Goal: Transaction & Acquisition: Purchase product/service

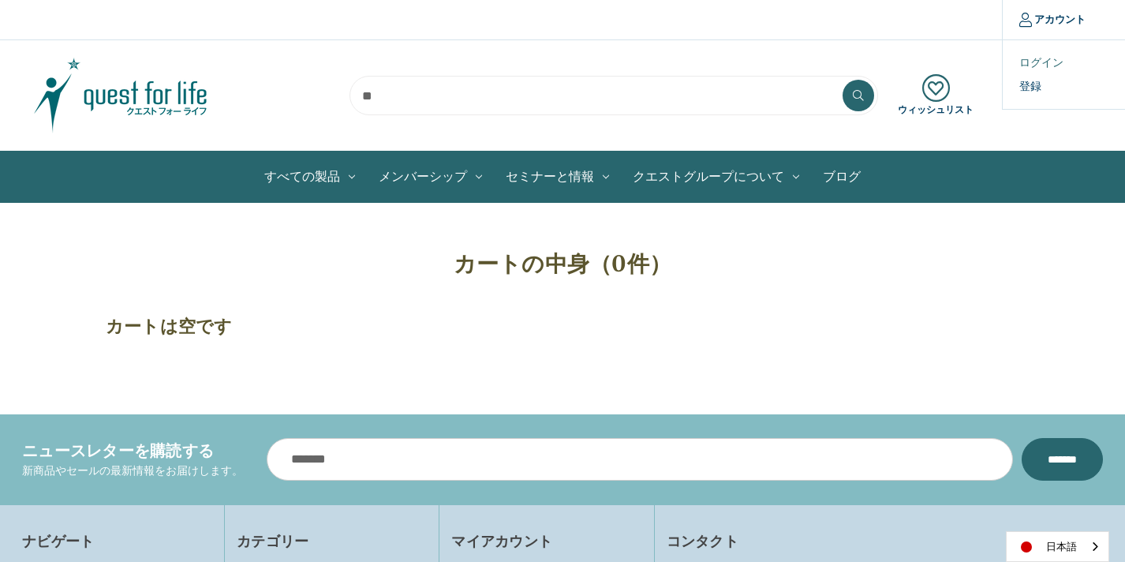
click at [1031, 65] on link "ログイン" at bounding box center [1081, 62] width 156 height 23
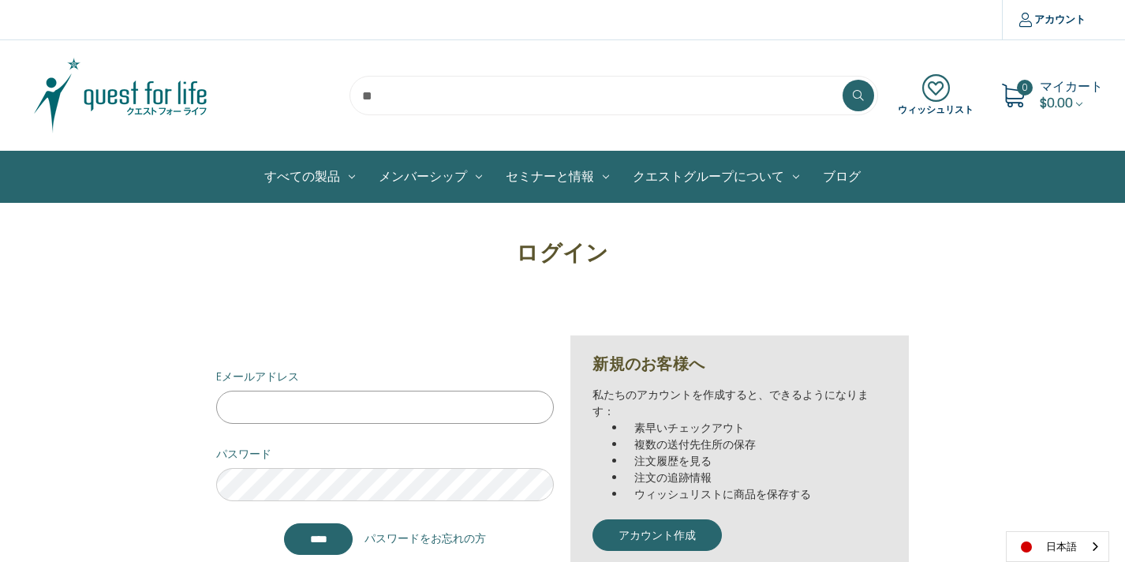
click at [238, 400] on input "Eメールアドレス" at bounding box center [385, 407] width 339 height 33
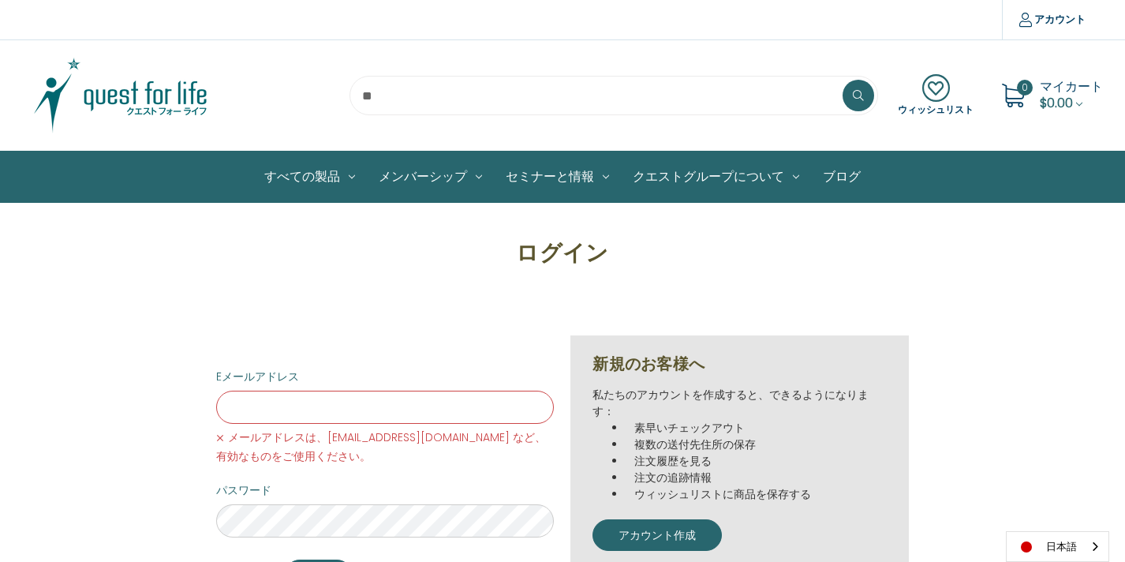
type input "**********"
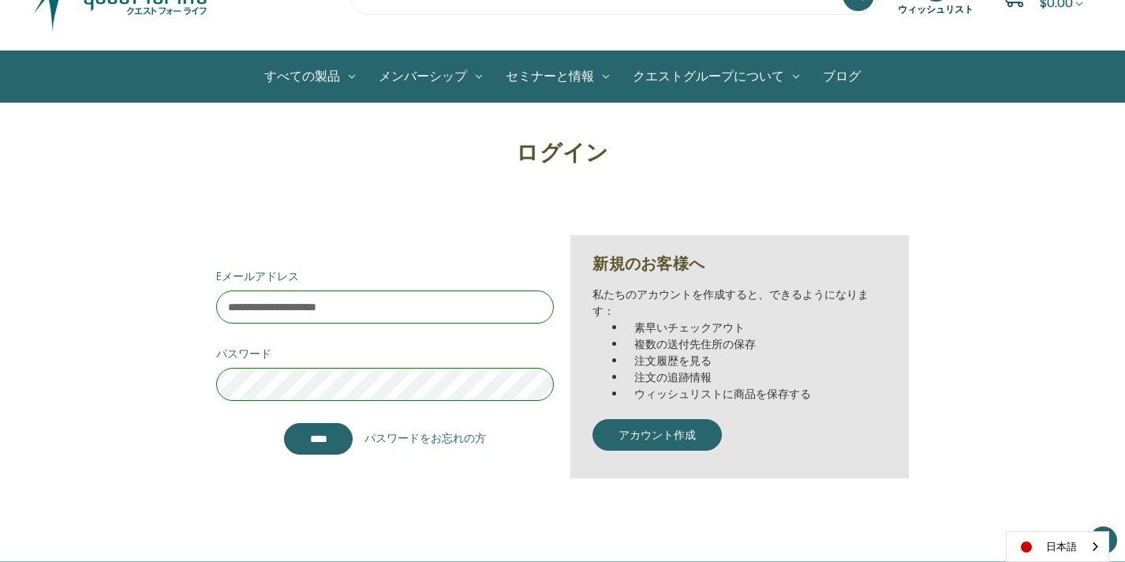
scroll to position [102, 0]
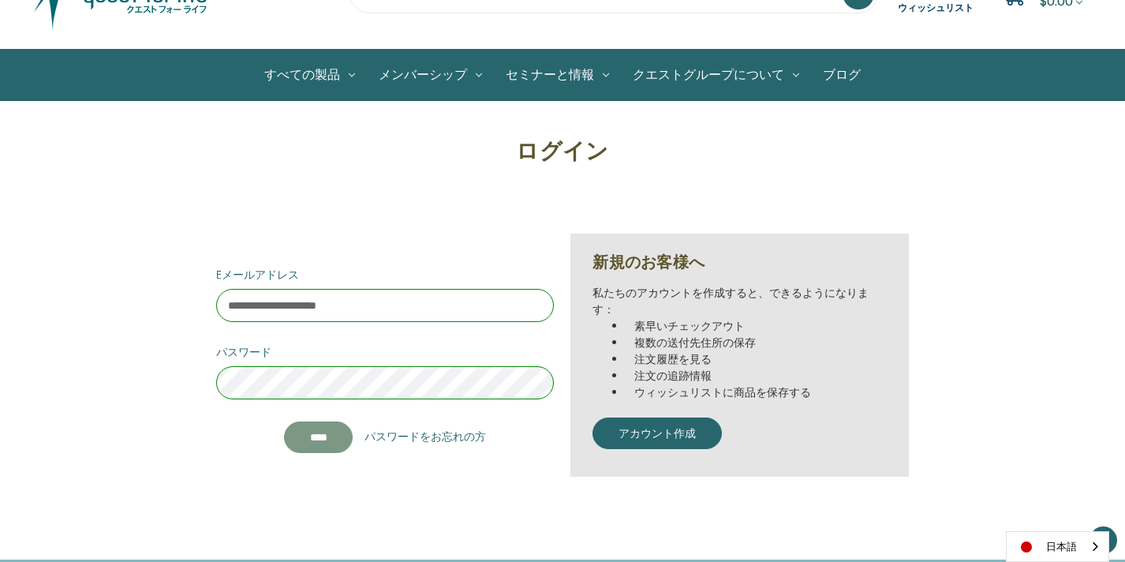
click at [301, 439] on input "****" at bounding box center [318, 437] width 69 height 32
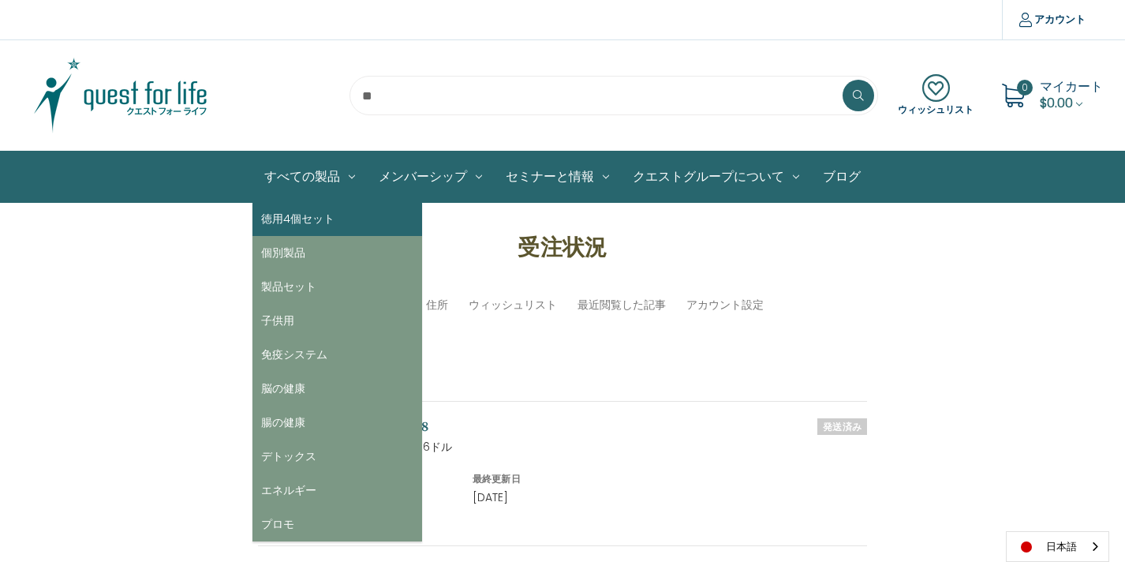
click at [300, 216] on link "徳用4個セット" at bounding box center [338, 219] width 170 height 34
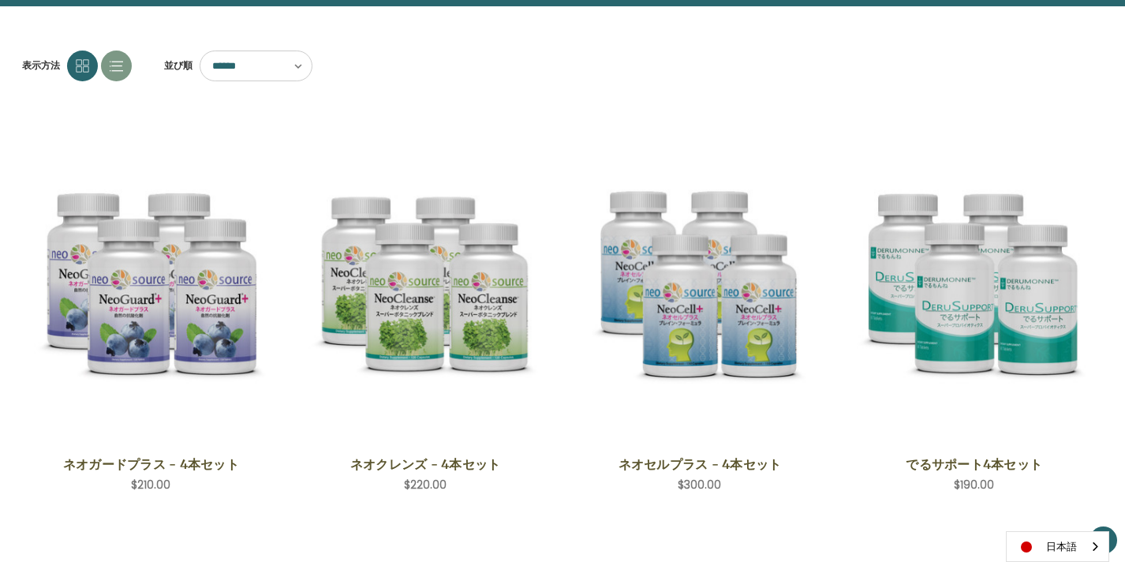
scroll to position [201, 0]
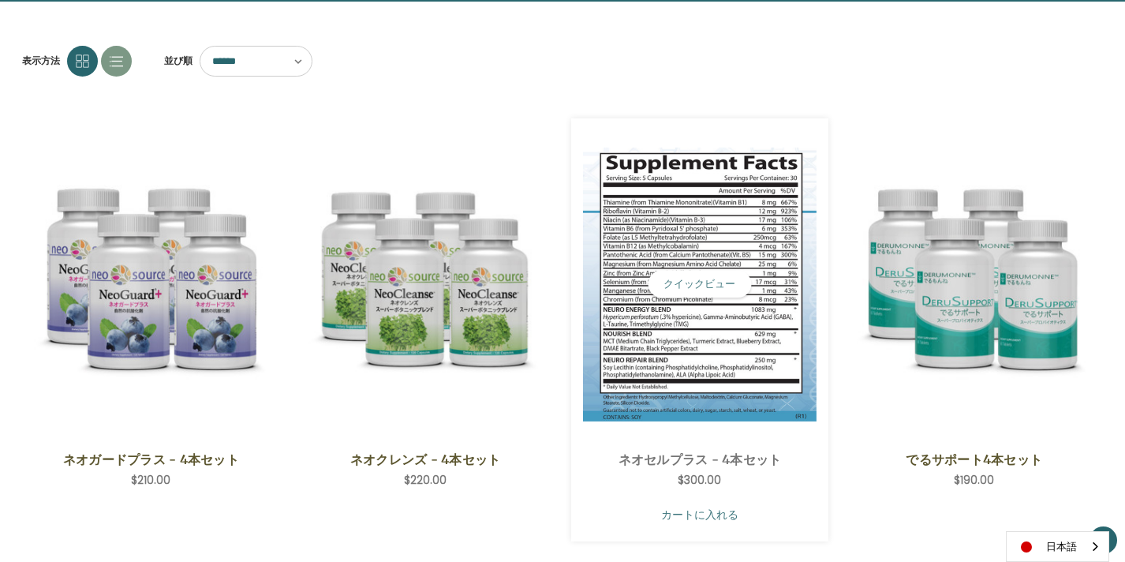
click at [638, 512] on link "カートに入れる" at bounding box center [700, 514] width 234 height 30
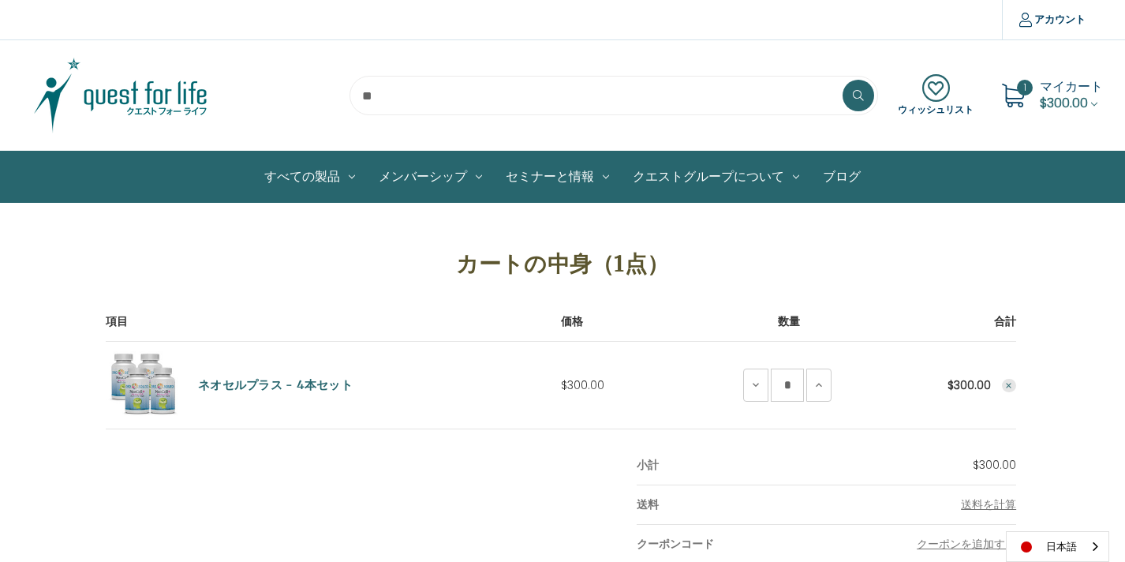
click at [1019, 97] on icon at bounding box center [1013, 96] width 24 height 24
click at [1064, 99] on span "$300.00" at bounding box center [1064, 103] width 48 height 18
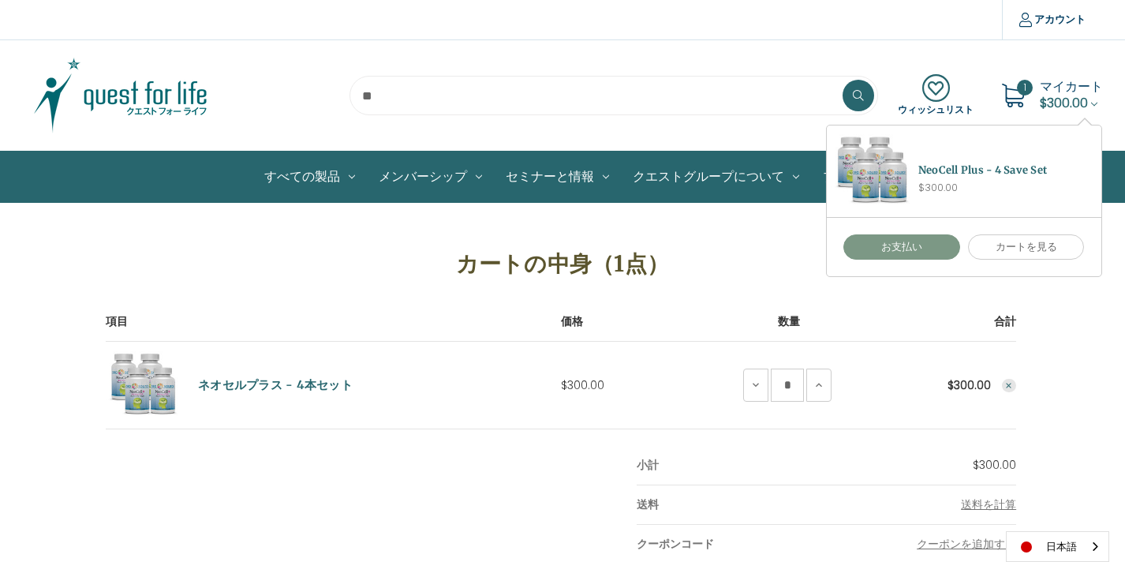
click at [911, 249] on link "お支払い" at bounding box center [902, 246] width 117 height 25
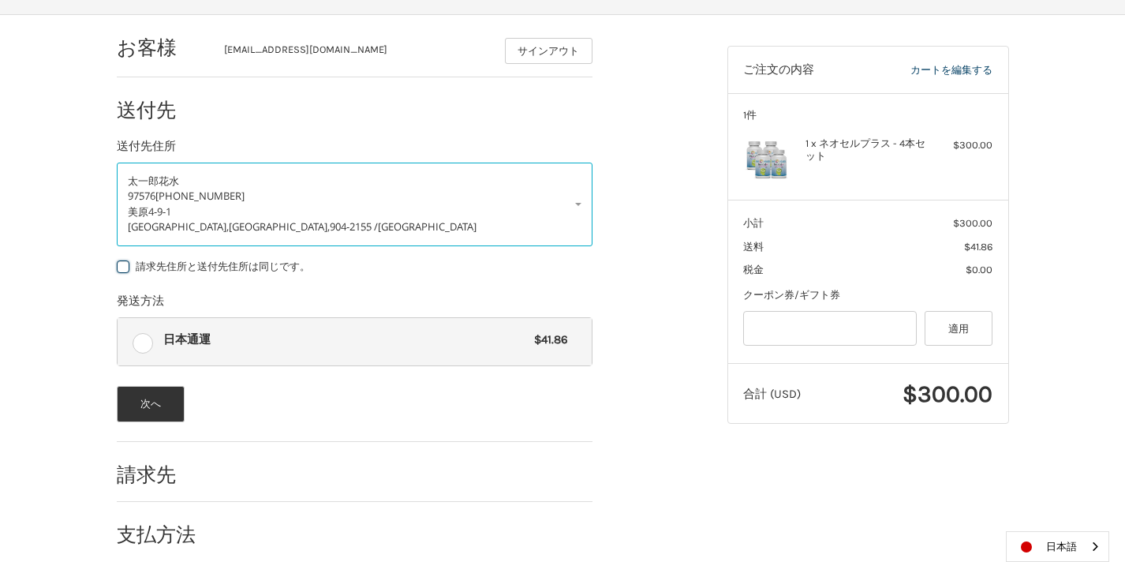
scroll to position [223, 0]
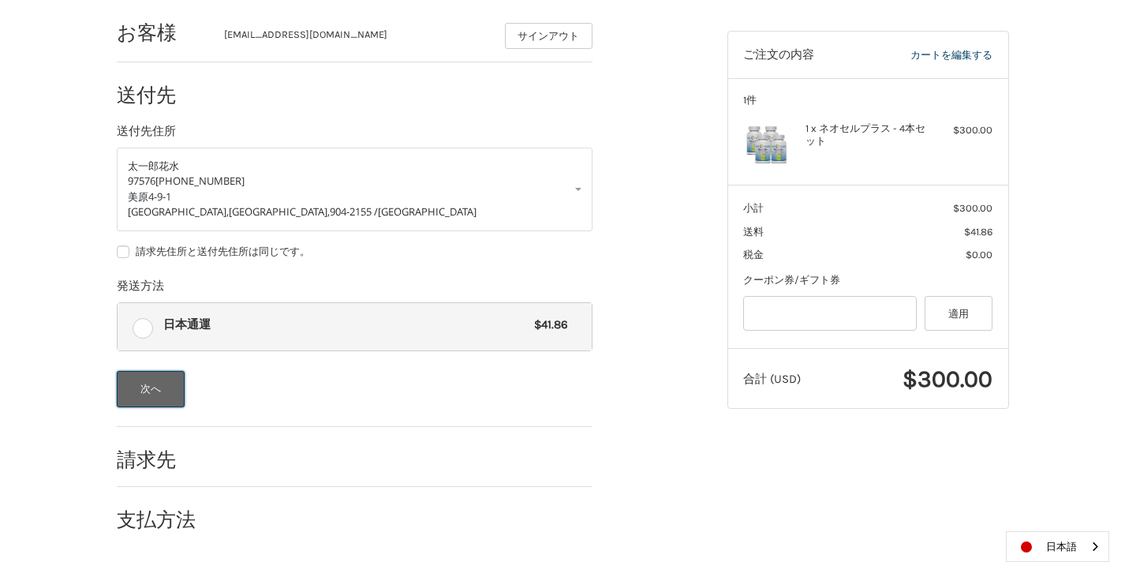
click at [166, 386] on button "次へ" at bounding box center [151, 389] width 69 height 36
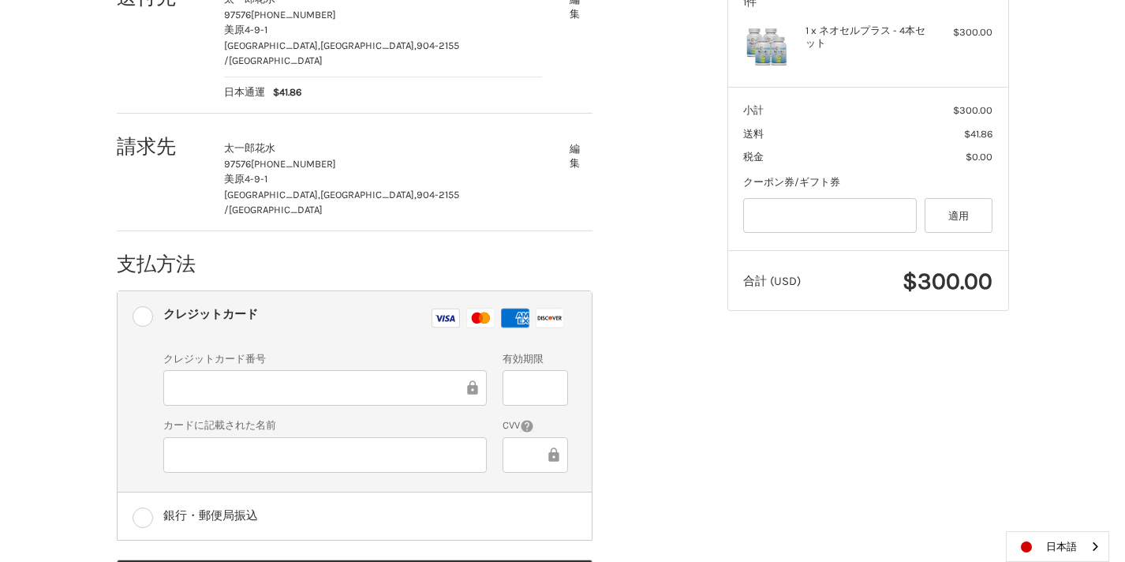
scroll to position [368, 0]
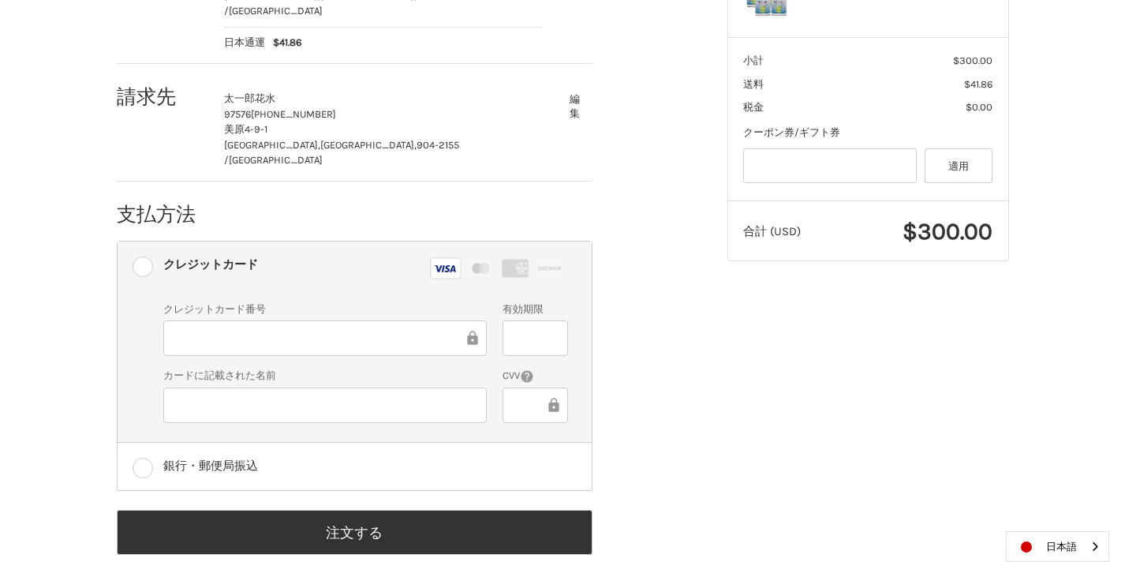
click at [510, 320] on div at bounding box center [535, 338] width 65 height 36
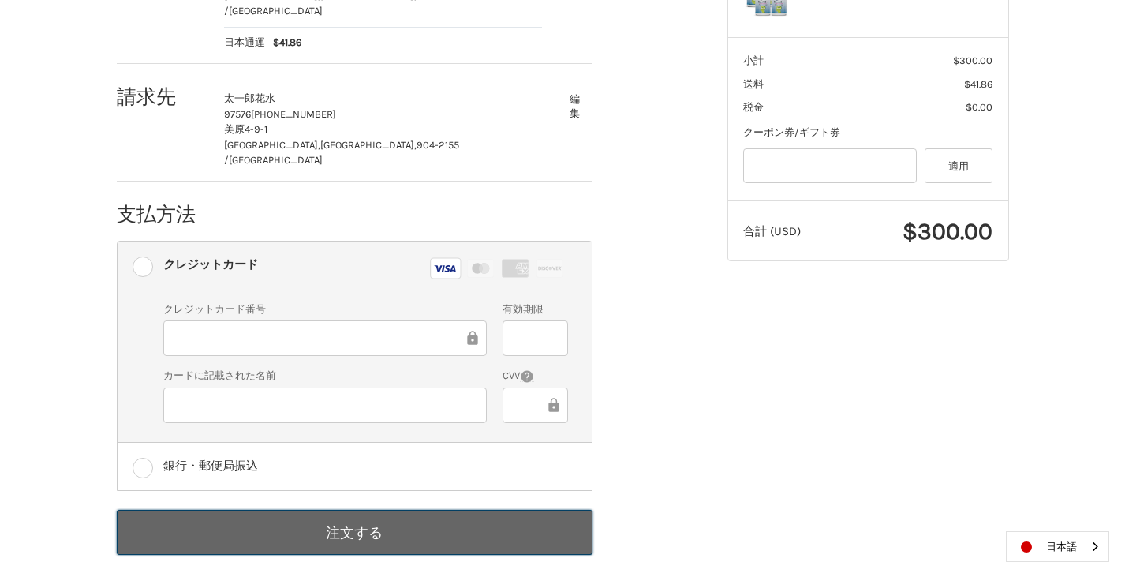
click at [353, 510] on button "注文する" at bounding box center [355, 532] width 476 height 45
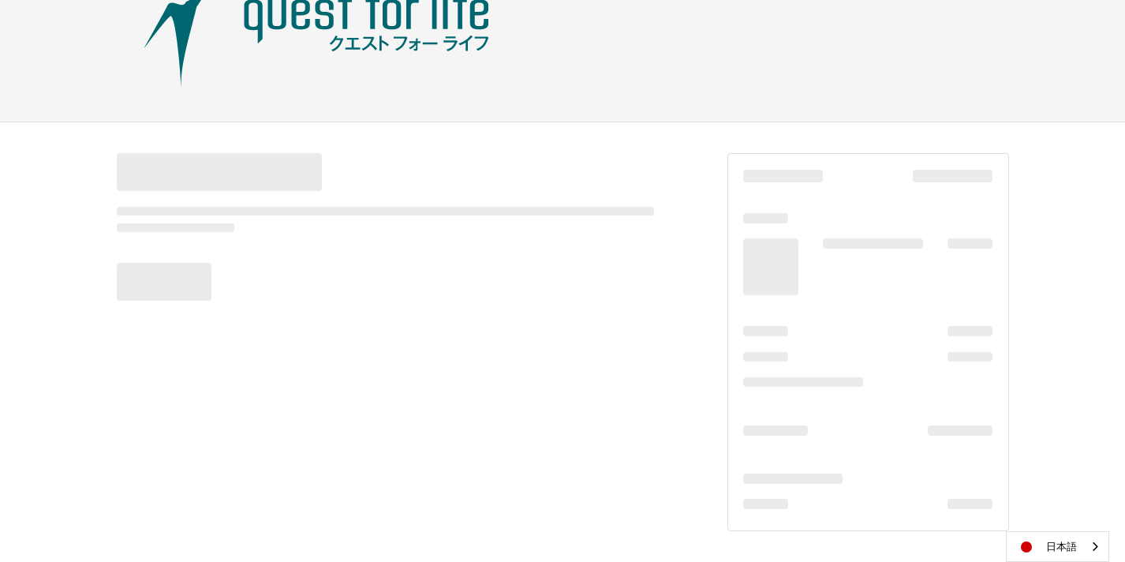
scroll to position [98, 0]
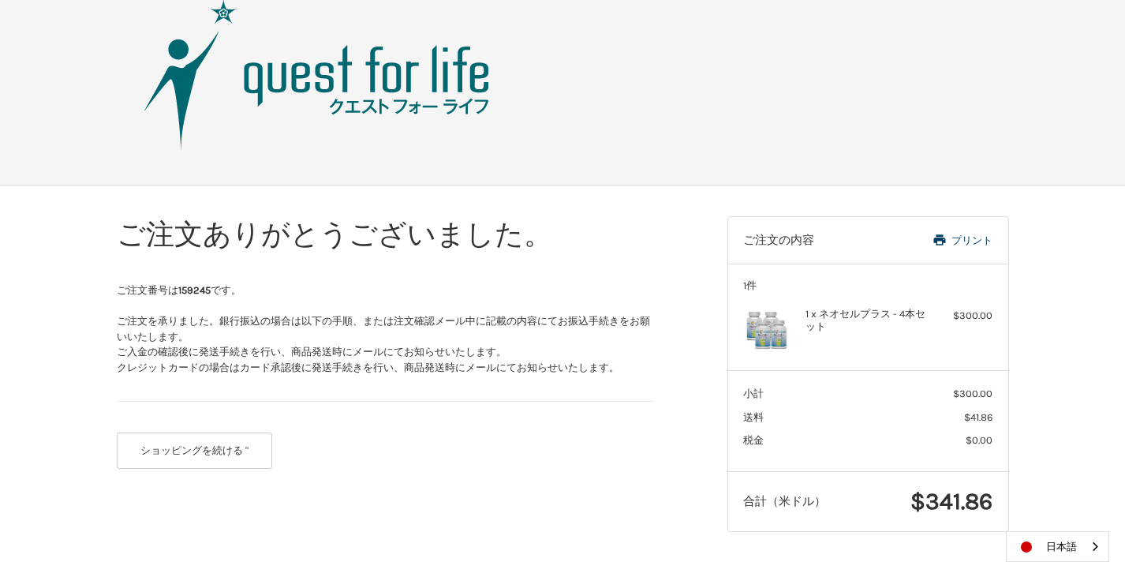
scroll to position [96, 0]
